Goal: Task Accomplishment & Management: Manage account settings

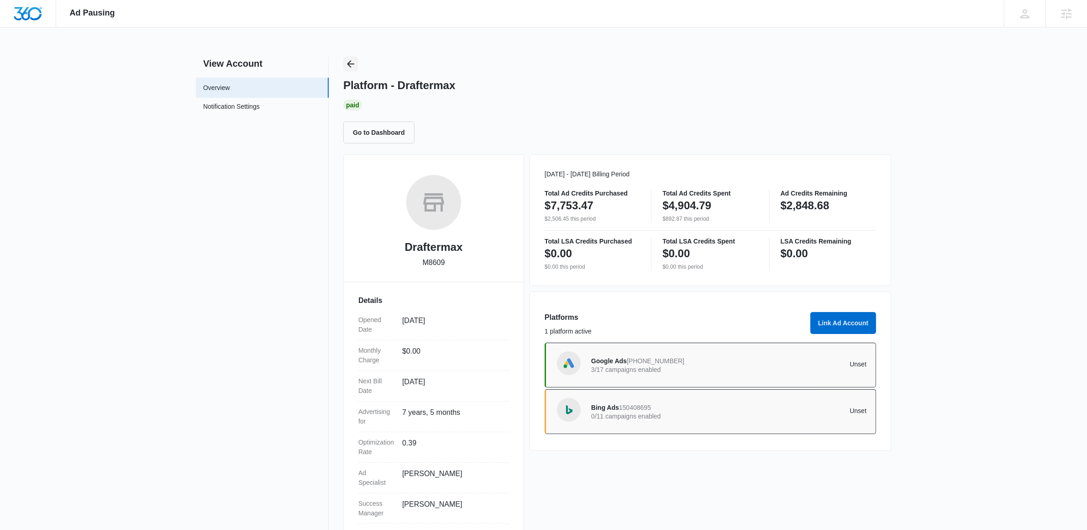
click at [350, 66] on icon "Back" at bounding box center [350, 63] width 7 height 7
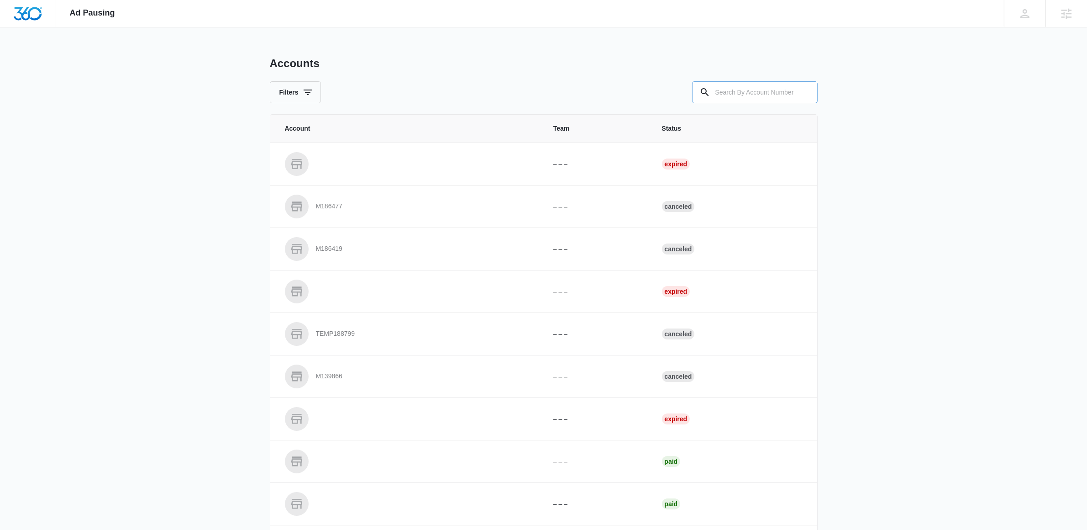
click at [763, 95] on input "text" at bounding box center [755, 92] width 126 height 22
paste input "M13921"
type input "M13921"
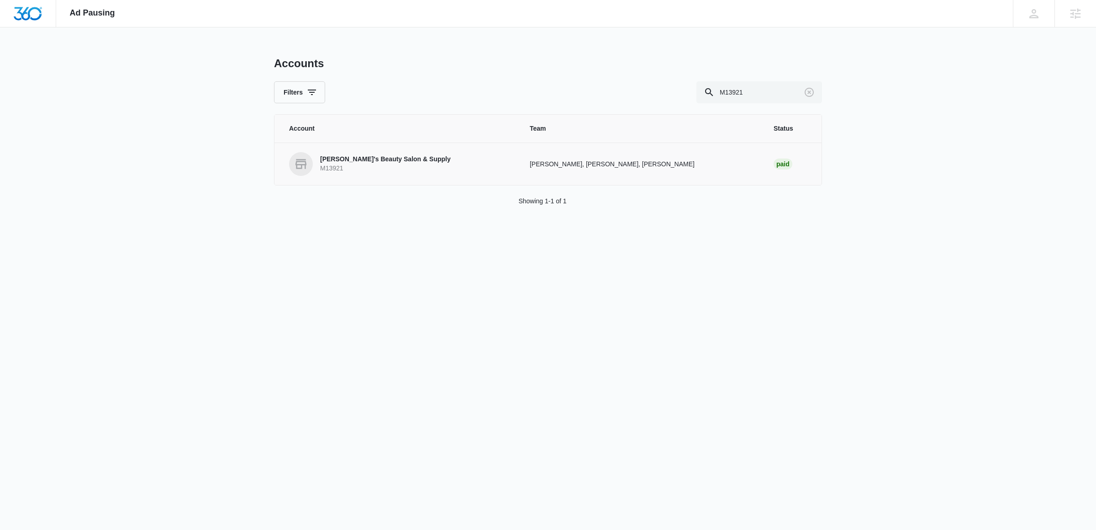
click at [390, 166] on p "M13921" at bounding box center [385, 168] width 131 height 9
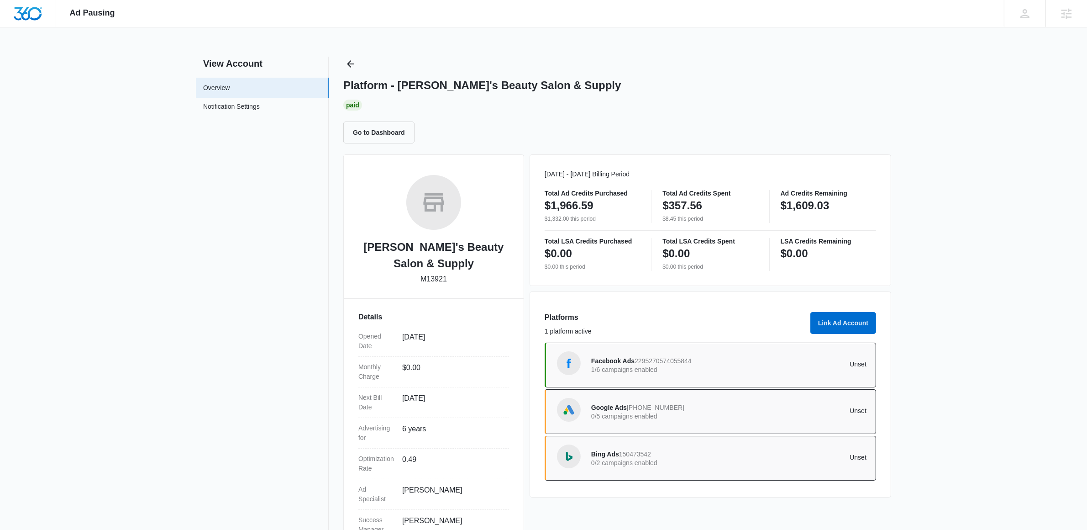
click at [681, 413] on p "0/5 campaigns enabled" at bounding box center [660, 416] width 138 height 6
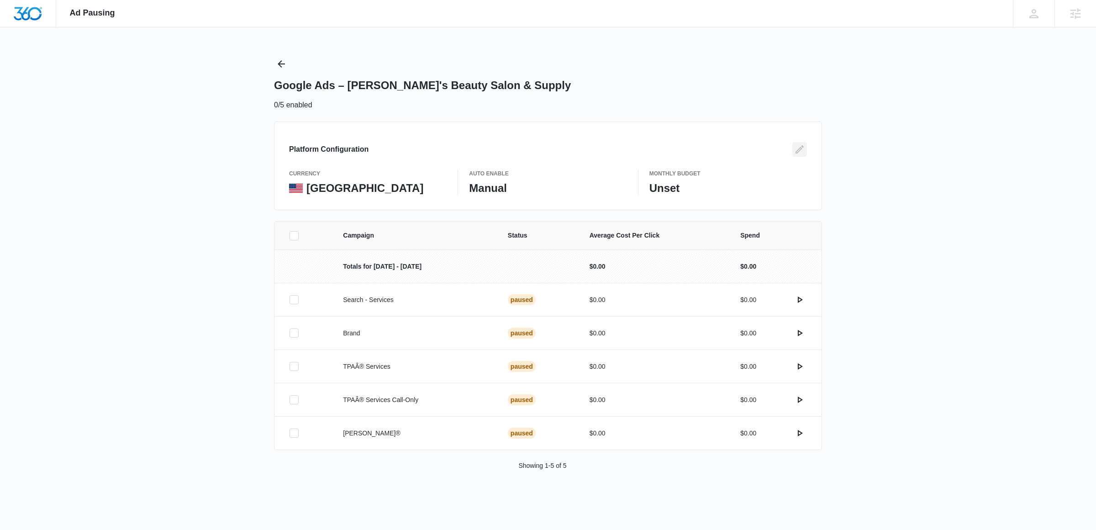
click at [800, 148] on icon "Edit" at bounding box center [799, 149] width 11 height 11
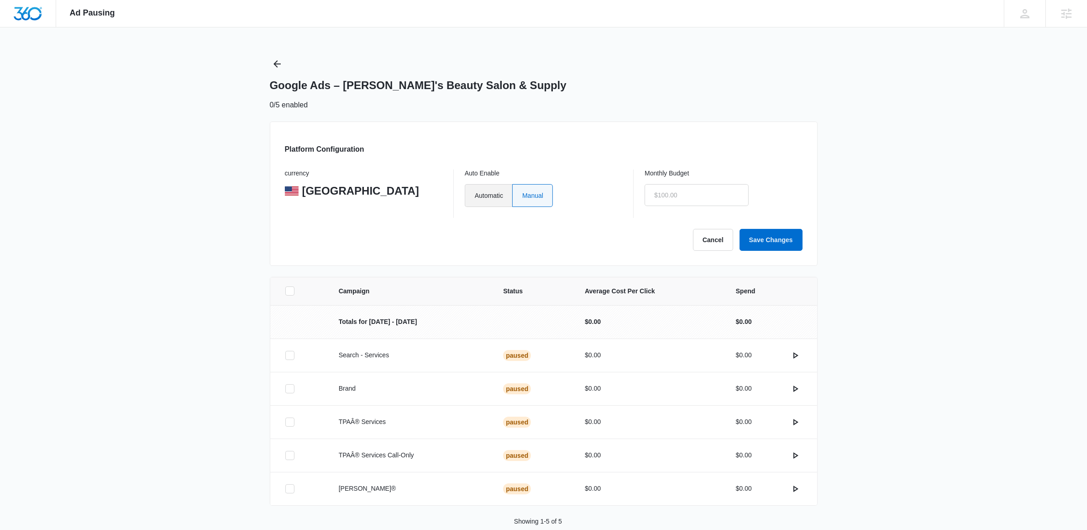
click at [499, 196] on label "Automatic" at bounding box center [488, 195] width 47 height 23
click at [475, 195] on input "Automatic" at bounding box center [474, 195] width 0 height 0
radio input "true"
click at [691, 197] on input "text" at bounding box center [697, 195] width 104 height 22
type input "$0.00"
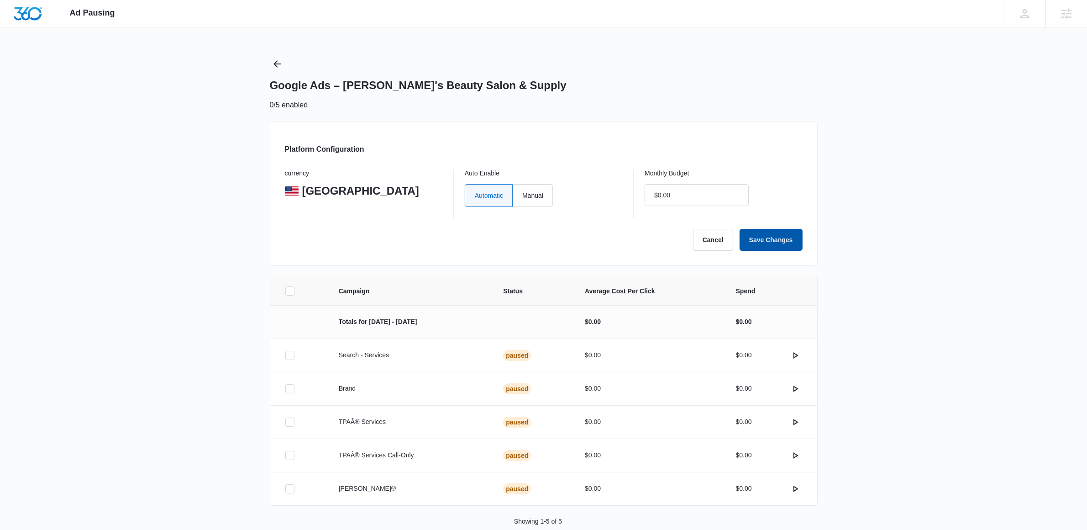
click at [766, 238] on button "Save Changes" at bounding box center [771, 240] width 63 height 22
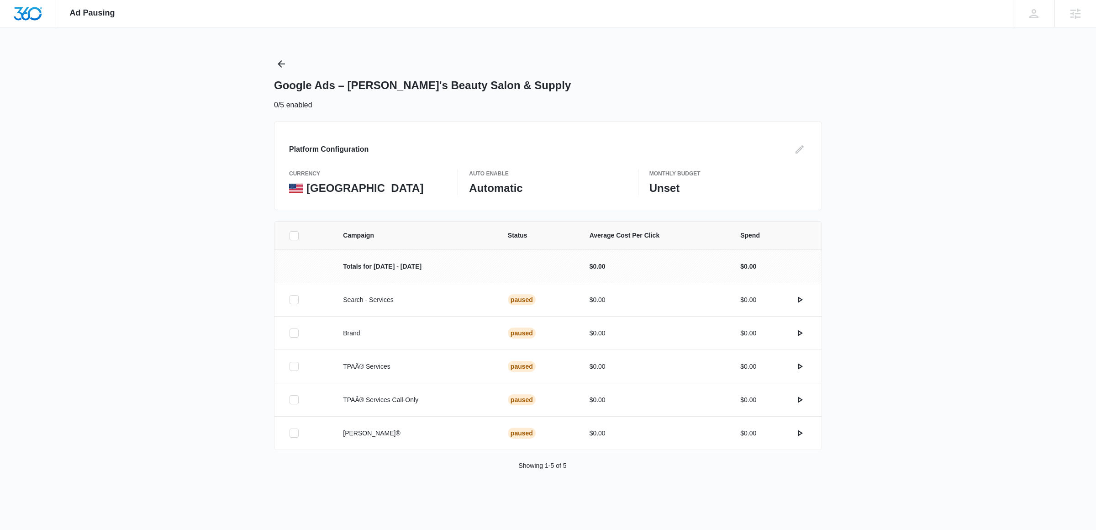
click at [284, 54] on div "Ad Pausing Apps Reputation Websites Forms CRM Email Social Shop Content Ads Int…" at bounding box center [548, 265] width 1096 height 530
click at [280, 62] on icon "Back" at bounding box center [281, 63] width 7 height 7
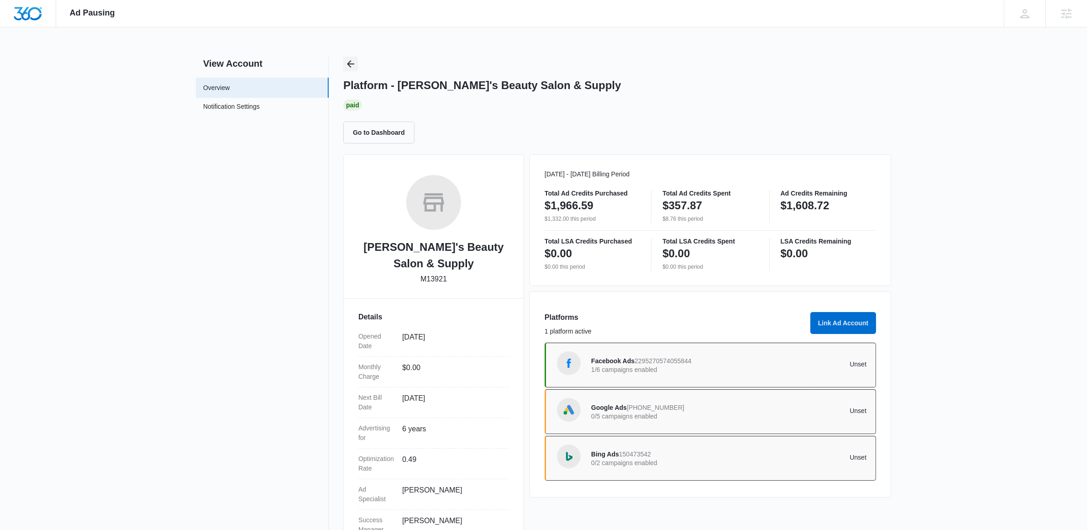
click at [349, 61] on icon "Back" at bounding box center [350, 63] width 11 height 11
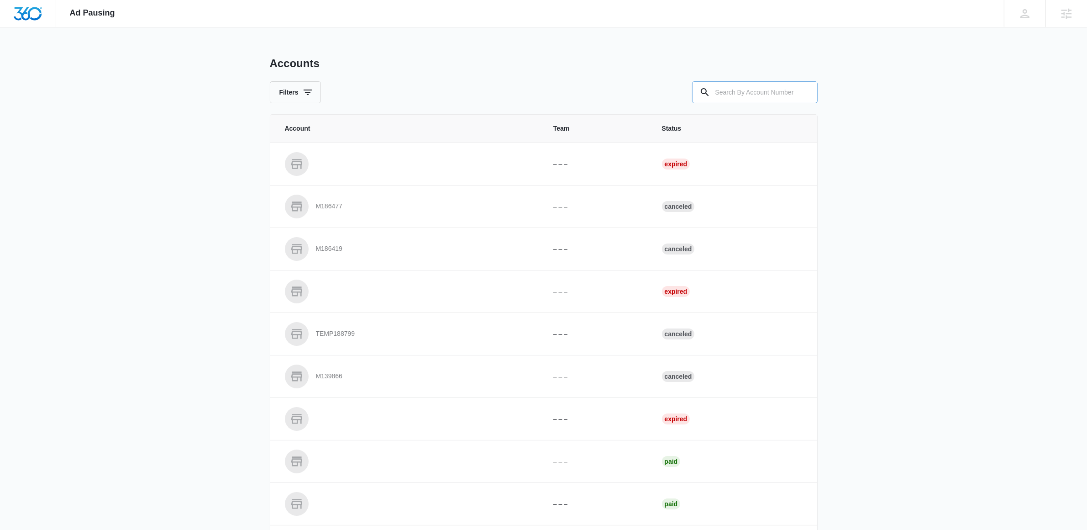
click at [731, 100] on input "text" at bounding box center [755, 92] width 126 height 22
paste input "M188459"
type input "M188459"
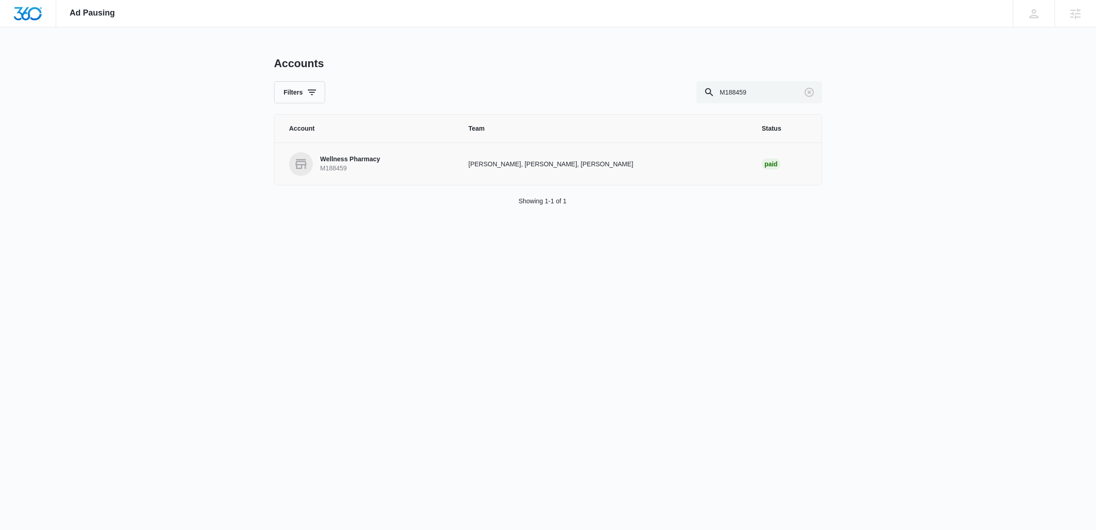
click at [395, 160] on link "Wellness Pharmacy M188459" at bounding box center [368, 164] width 158 height 24
